Goal: Information Seeking & Learning: Check status

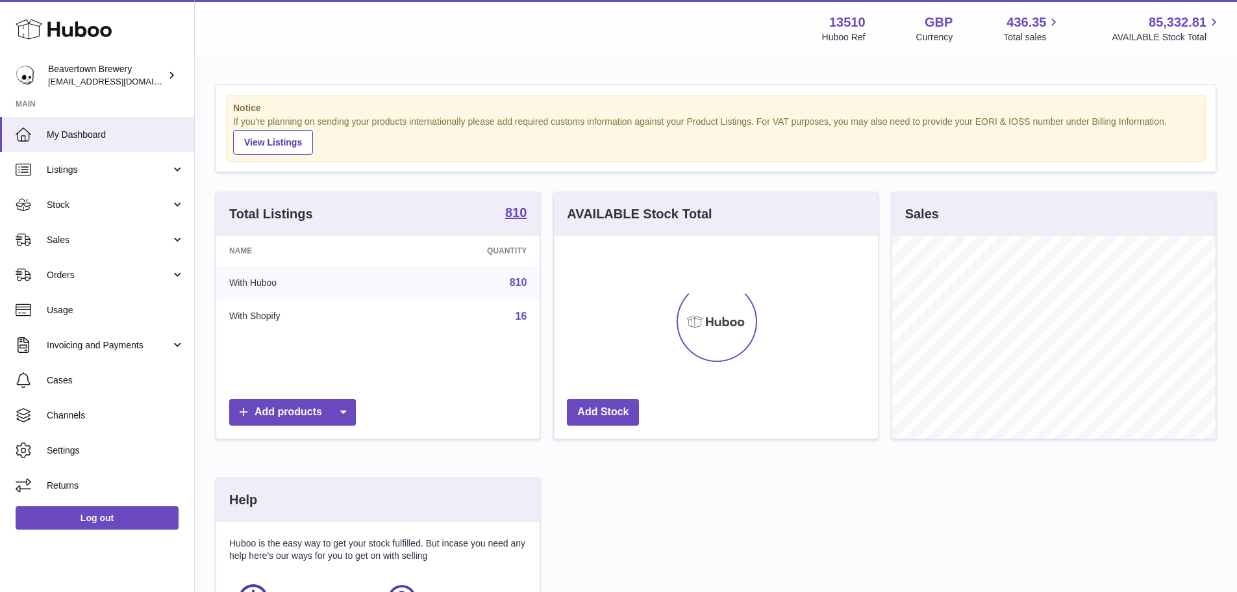
scroll to position [203, 324]
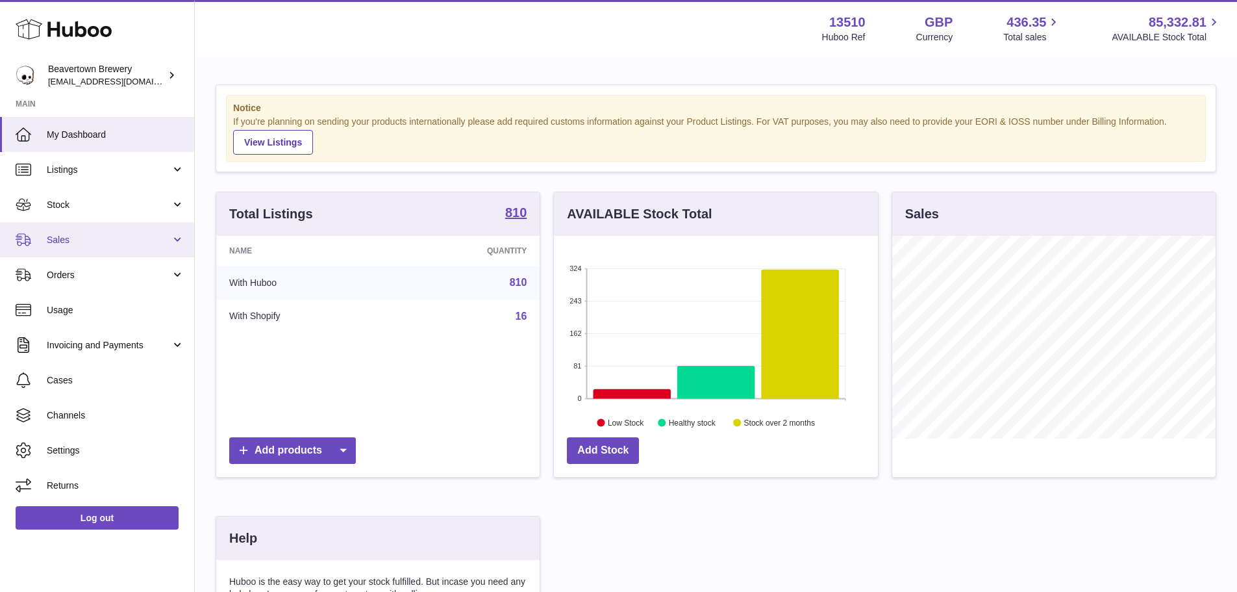
click at [62, 238] on span "Sales" at bounding box center [109, 240] width 124 height 12
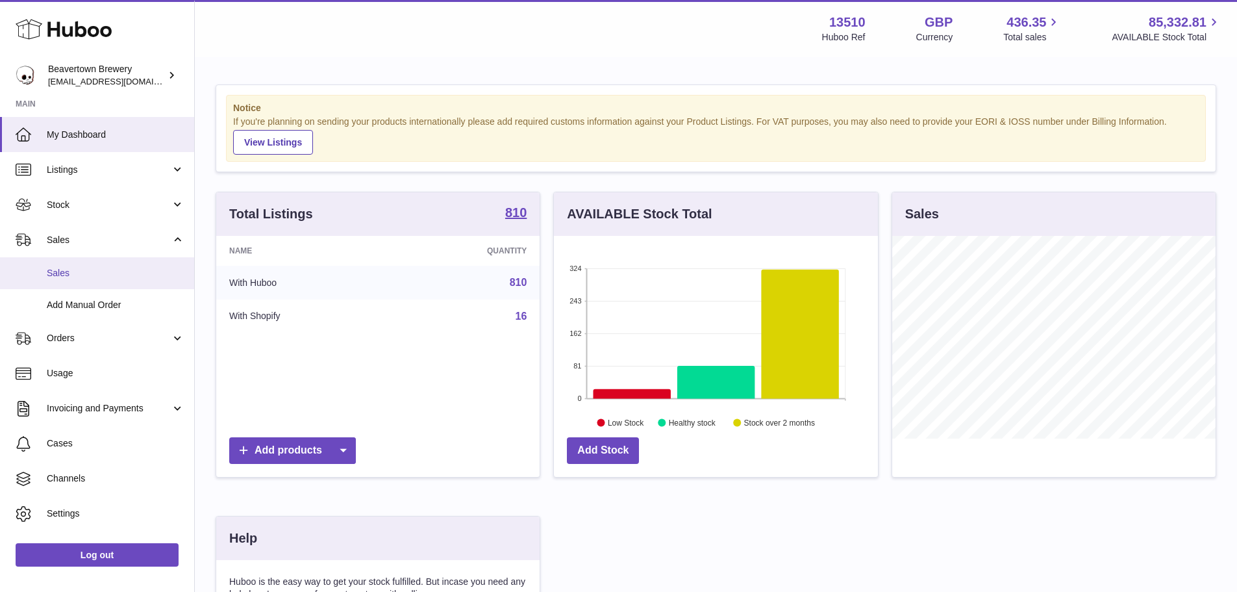
click at [61, 276] on span "Sales" at bounding box center [116, 273] width 138 height 12
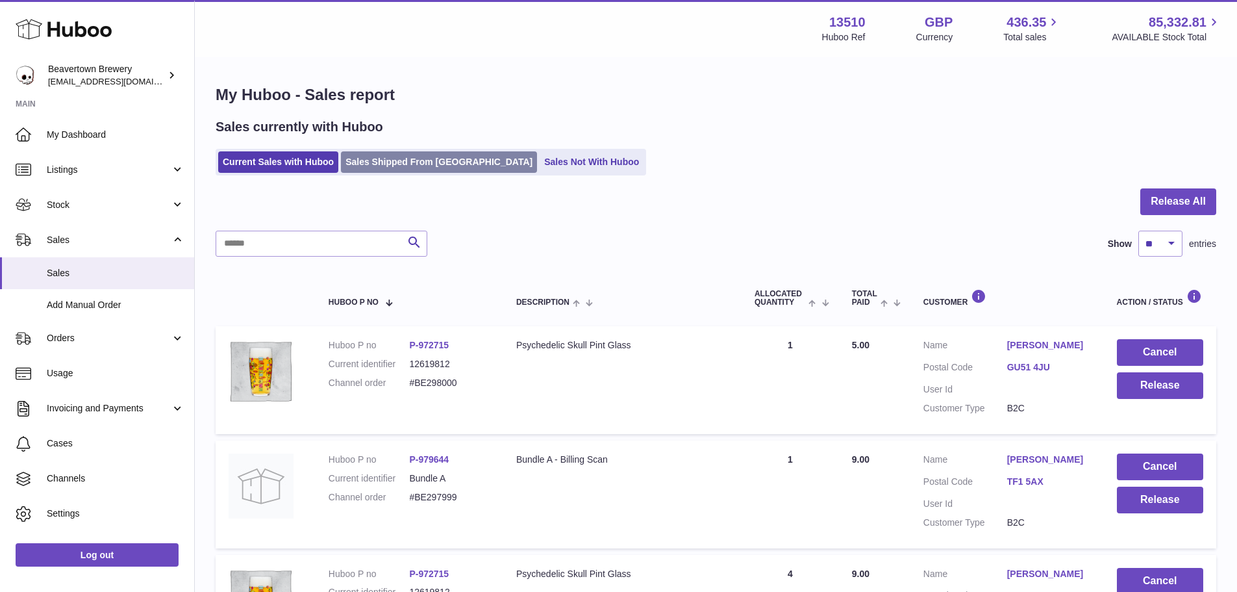
click at [432, 171] on link "Sales Shipped From [GEOGRAPHIC_DATA]" at bounding box center [439, 161] width 196 height 21
